Goal: Information Seeking & Learning: Learn about a topic

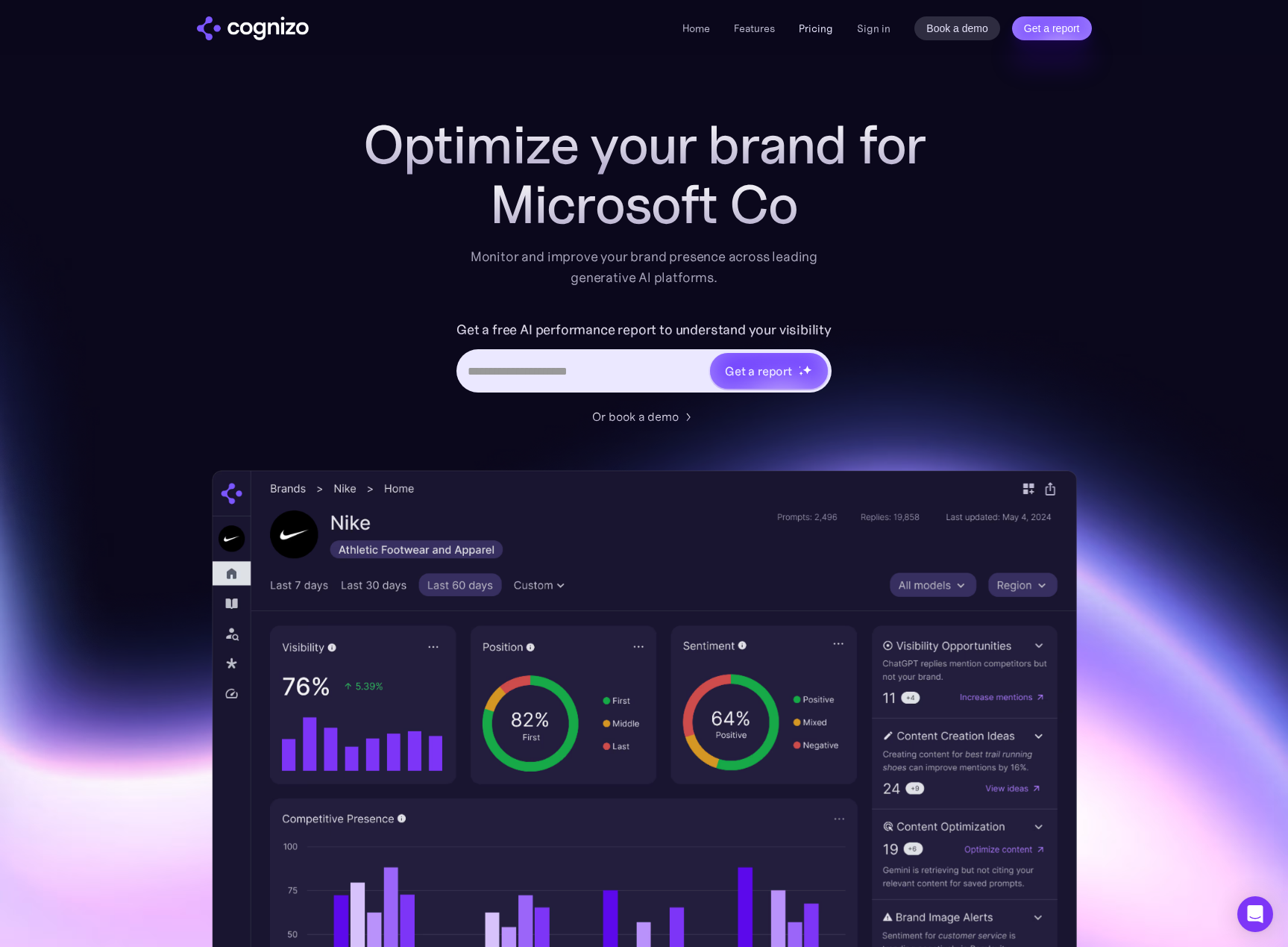
click at [810, 28] on link "Pricing" at bounding box center [816, 28] width 34 height 14
